Goal: Transaction & Acquisition: Purchase product/service

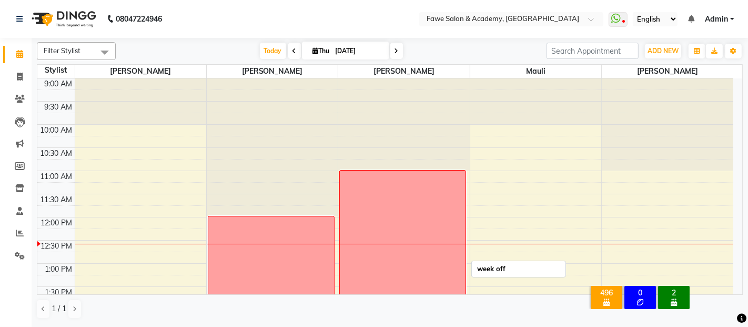
scroll to position [138, 0]
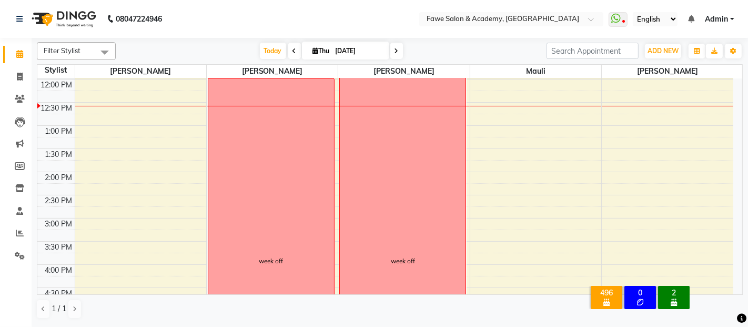
click at [293, 48] on icon at bounding box center [295, 51] width 4 height 6
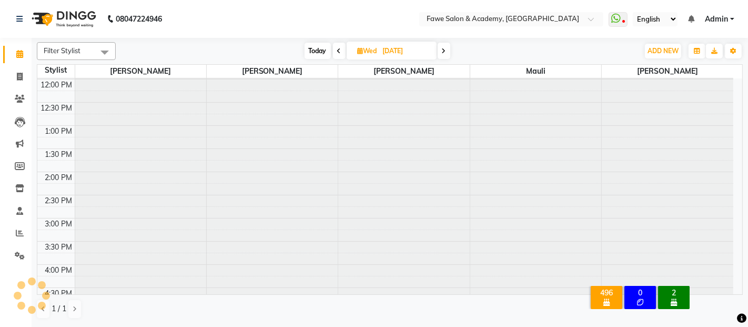
scroll to position [183, 0]
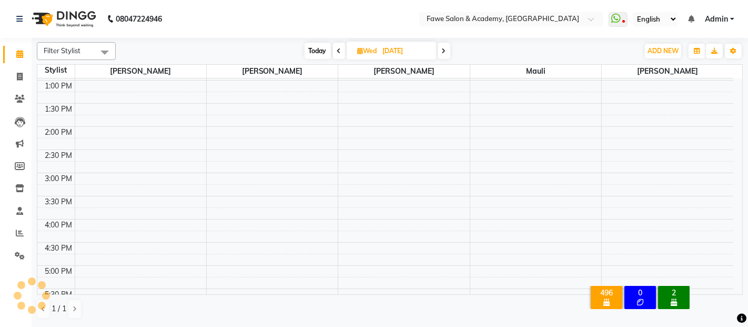
click at [448, 48] on span at bounding box center [444, 51] width 13 height 16
type input "[DATE]"
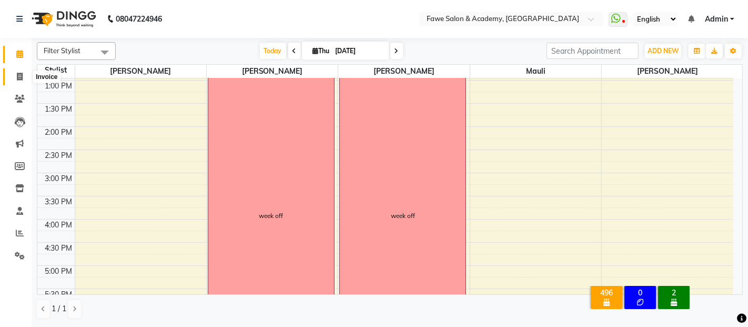
click at [17, 76] on icon at bounding box center [20, 77] width 6 height 8
select select "service"
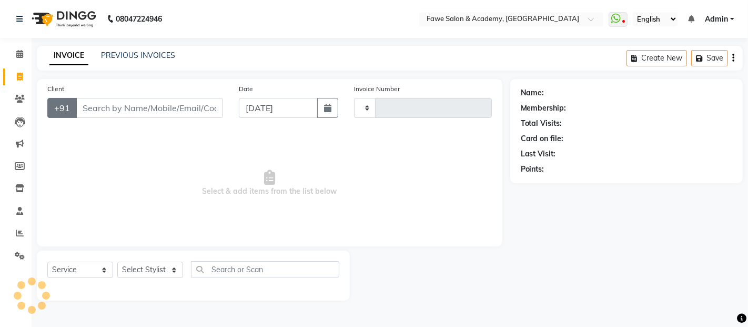
type input "1178"
select select "879"
click at [93, 107] on input "Client" at bounding box center [149, 108] width 147 height 20
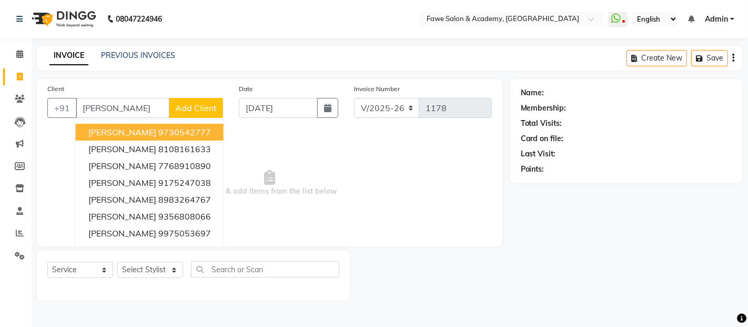
click at [122, 108] on input "kumbhar" at bounding box center [123, 108] width 94 height 20
type input "k"
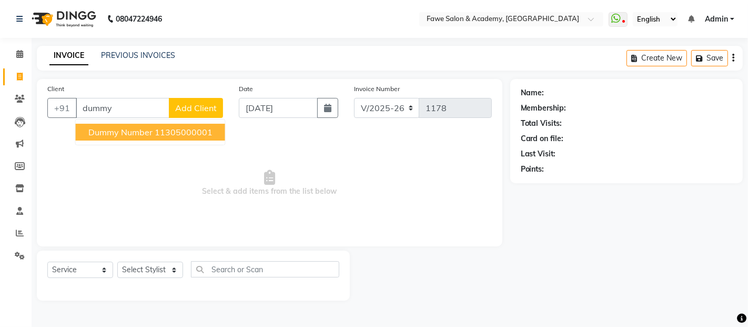
click at [124, 128] on span "dummy number" at bounding box center [120, 132] width 64 height 11
type input "11305000001"
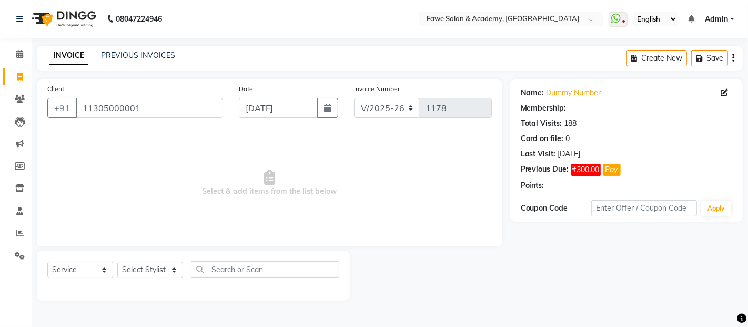
select select "1: Object"
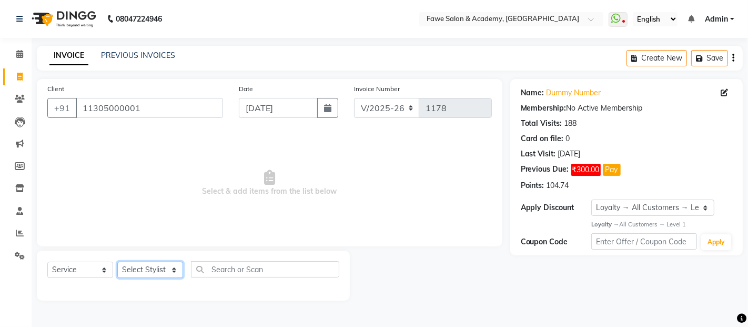
click at [176, 272] on select "Select Stylist Akshata Fawe Manisha Manisha Shah Mauli Mayuresh" at bounding box center [150, 270] width 66 height 16
select select "41191"
click at [117, 262] on select "Select Stylist Akshata Fawe Manisha Manisha Shah Mauli Mayuresh" at bounding box center [150, 270] width 66 height 16
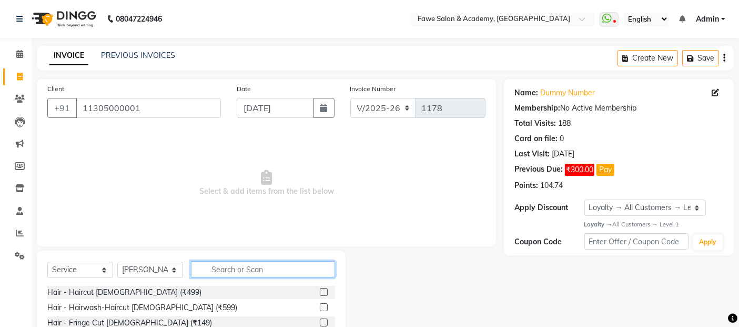
click at [233, 269] on input "text" at bounding box center [263, 269] width 144 height 16
type input "eye"
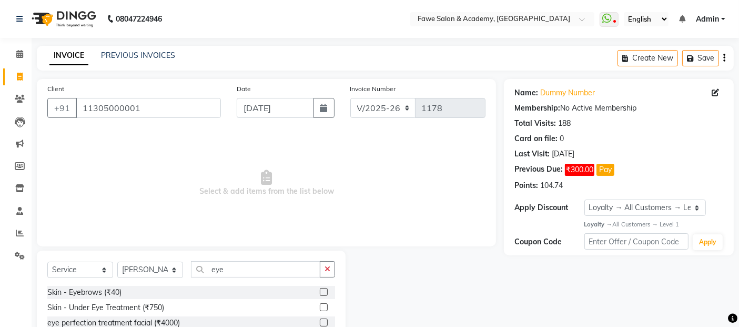
click at [321, 290] on label at bounding box center [324, 292] width 8 height 8
click at [321, 290] on input "checkbox" at bounding box center [323, 292] width 7 height 7
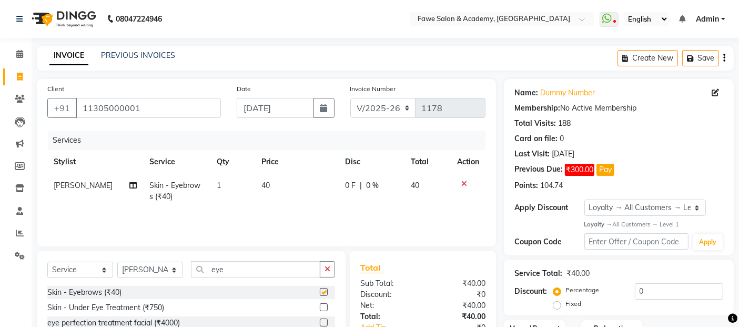
checkbox input "false"
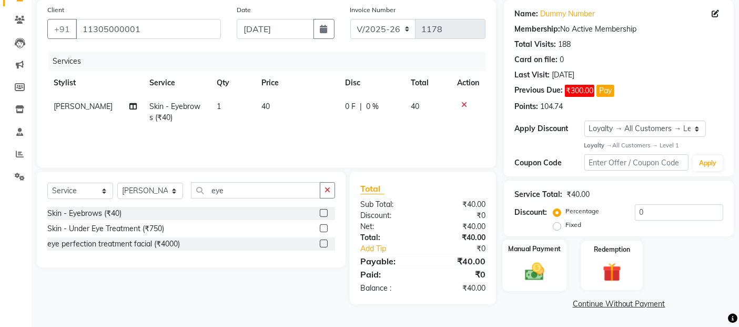
click at [545, 277] on img at bounding box center [535, 271] width 32 height 22
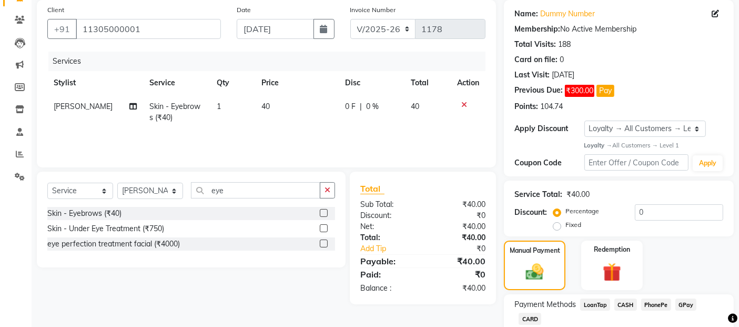
click at [623, 300] on span "CASH" at bounding box center [626, 304] width 23 height 12
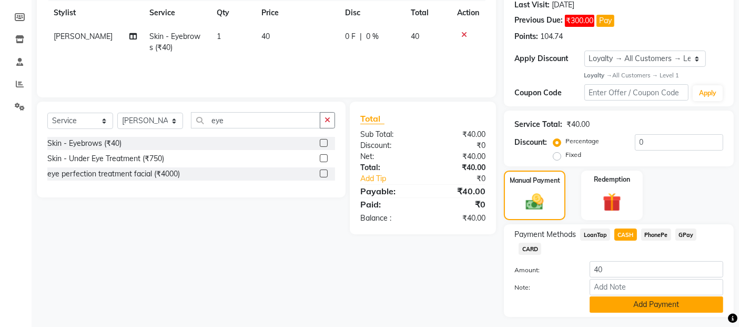
click at [676, 296] on button "Add Payment" at bounding box center [657, 304] width 134 height 16
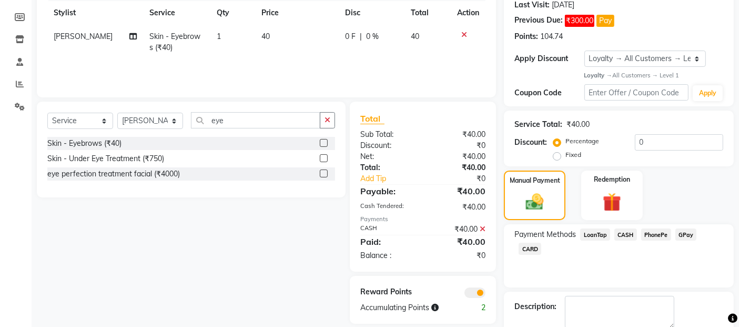
scroll to position [205, 0]
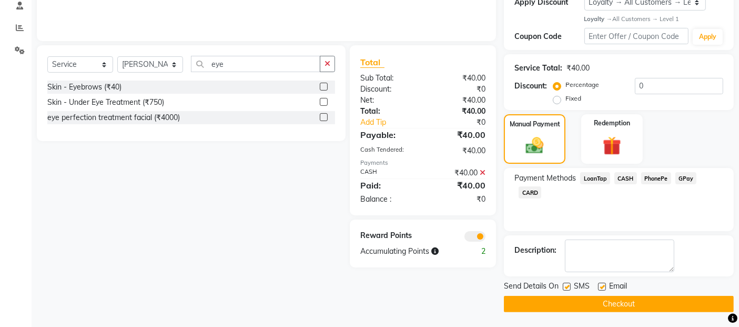
click at [681, 297] on button "Checkout" at bounding box center [619, 304] width 230 height 16
